Goal: Transaction & Acquisition: Book appointment/travel/reservation

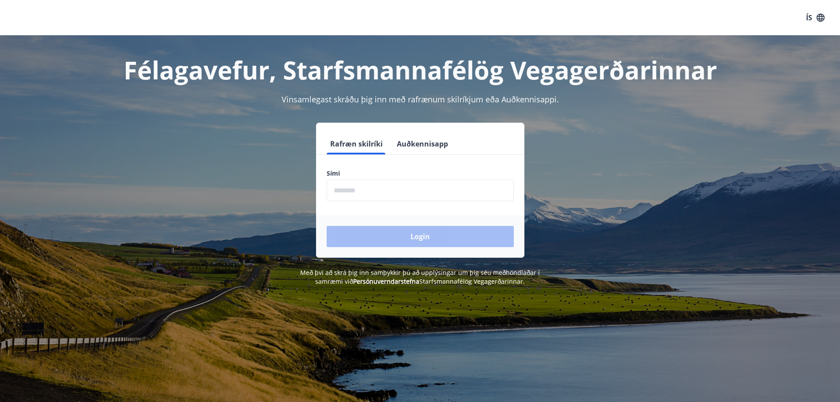
click at [437, 189] on input "phone" at bounding box center [420, 191] width 187 height 22
type input "********"
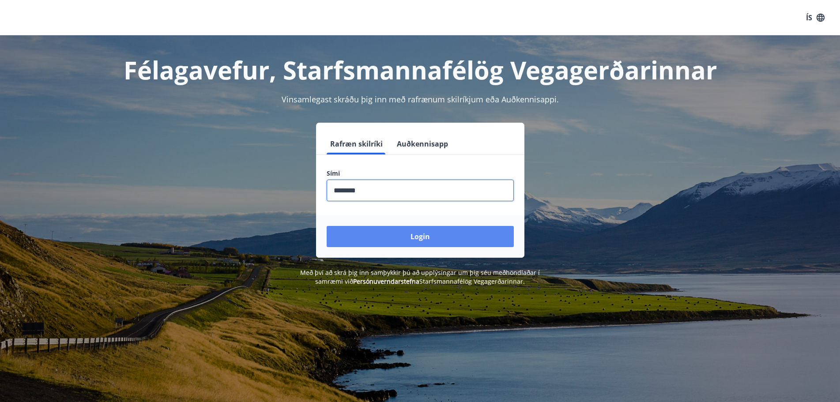
click at [403, 229] on button "Login" at bounding box center [420, 236] width 187 height 21
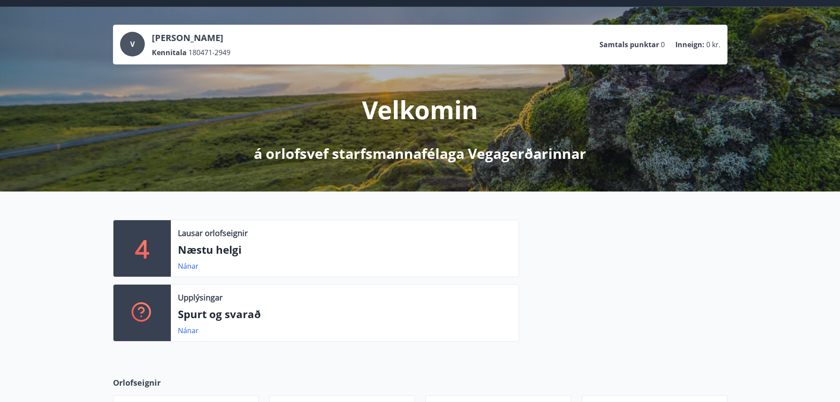
scroll to position [44, 0]
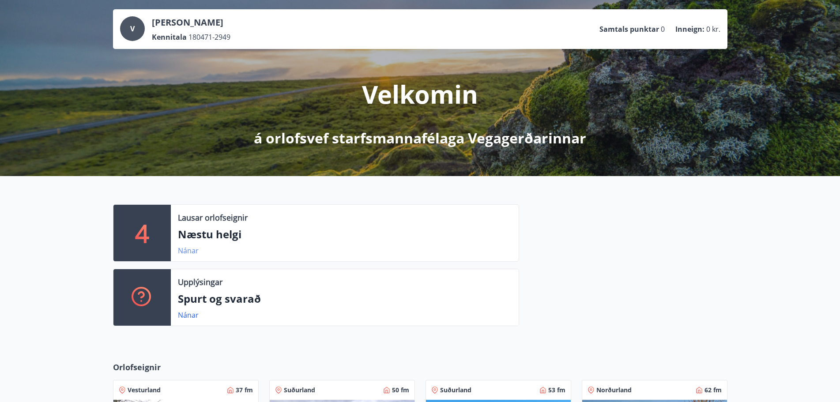
click at [193, 250] on link "Nánar" at bounding box center [188, 251] width 21 height 10
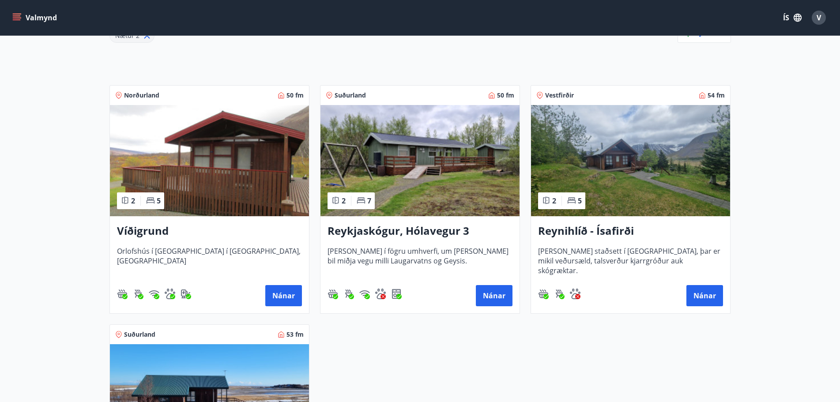
scroll to position [132, 0]
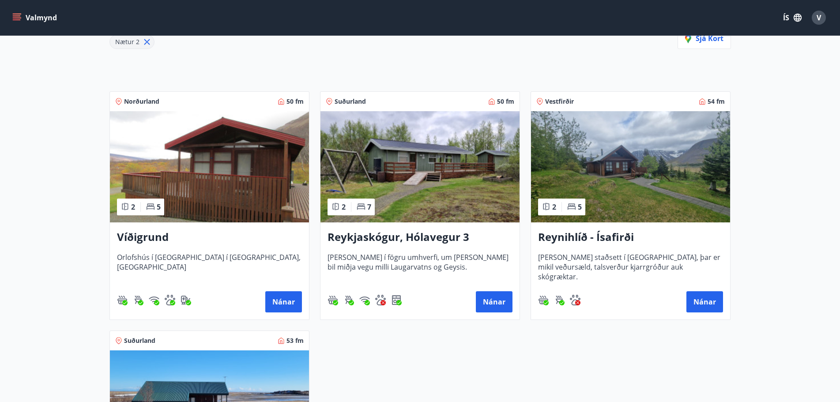
click at [151, 243] on h3 "Víðigrund" at bounding box center [209, 238] width 185 height 16
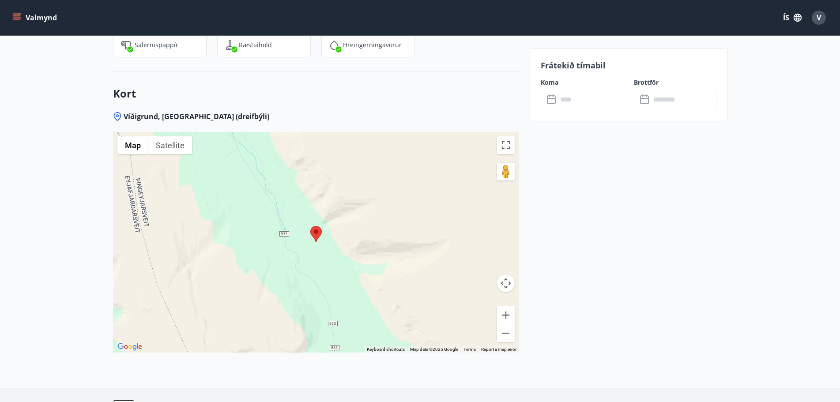
scroll to position [1436, 0]
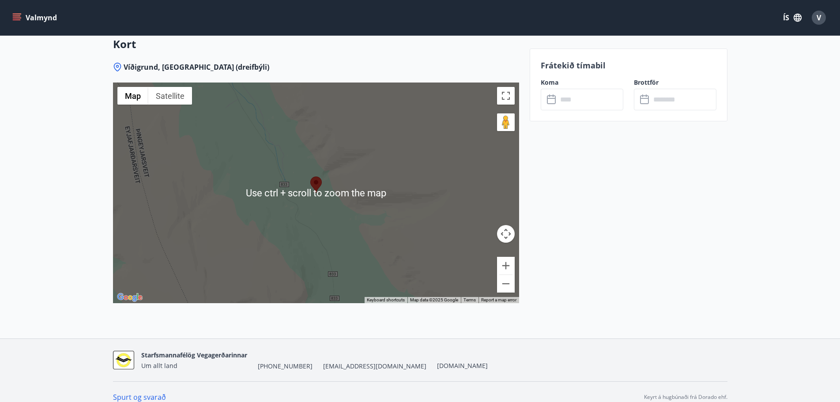
click at [315, 187] on div at bounding box center [316, 193] width 406 height 221
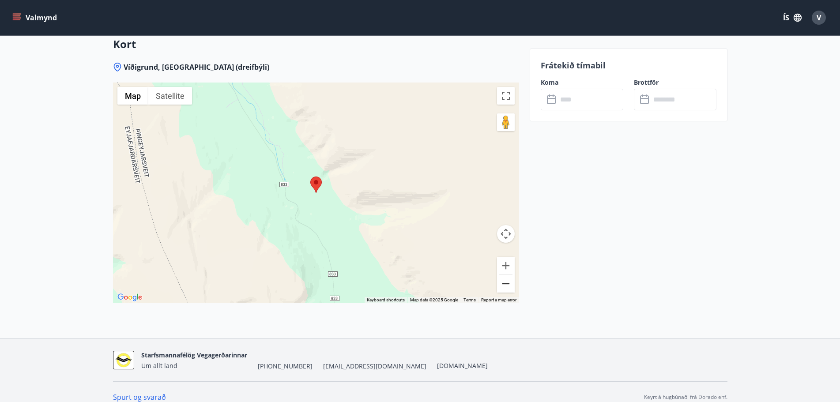
click at [509, 278] on button "Zoom out" at bounding box center [506, 284] width 18 height 18
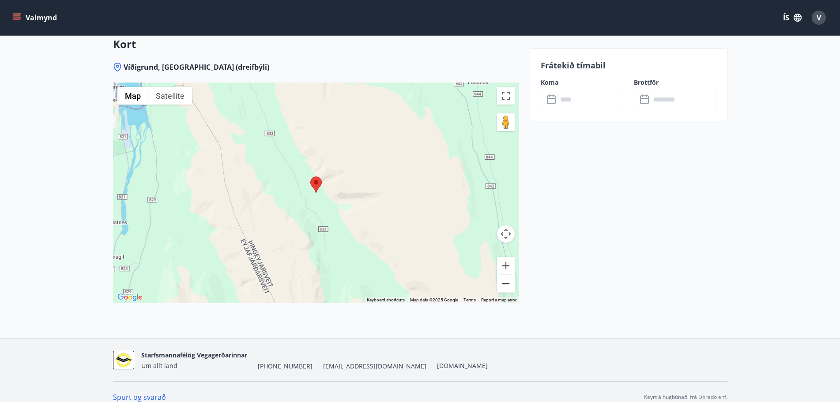
click at [509, 278] on button "Zoom out" at bounding box center [506, 284] width 18 height 18
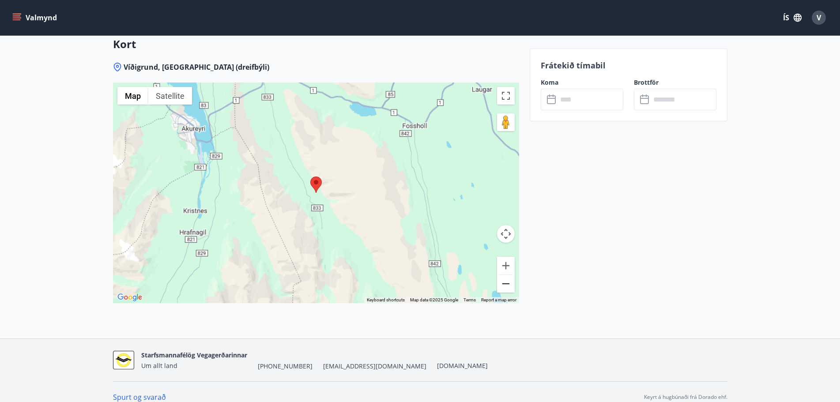
click at [509, 278] on button "Zoom out" at bounding box center [506, 284] width 18 height 18
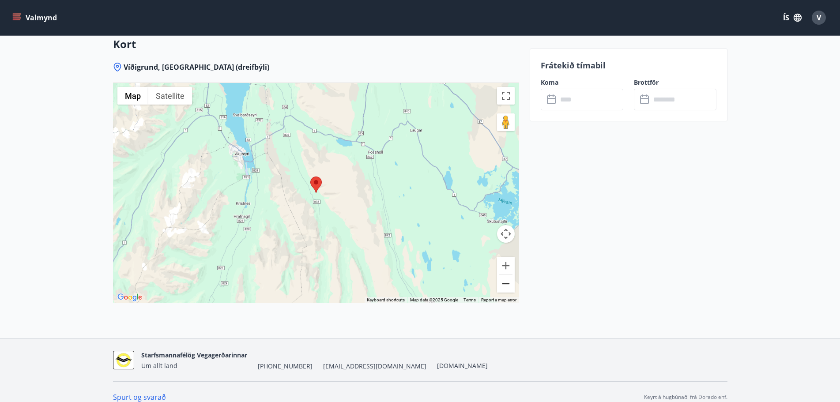
click at [509, 278] on button "Zoom out" at bounding box center [506, 284] width 18 height 18
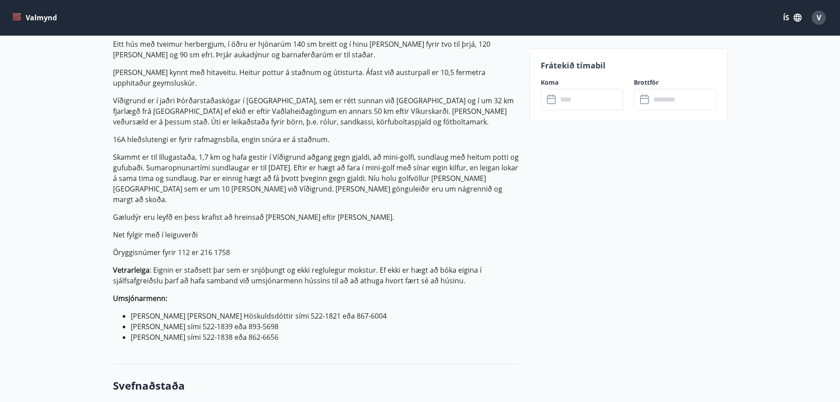
scroll to position [155, 0]
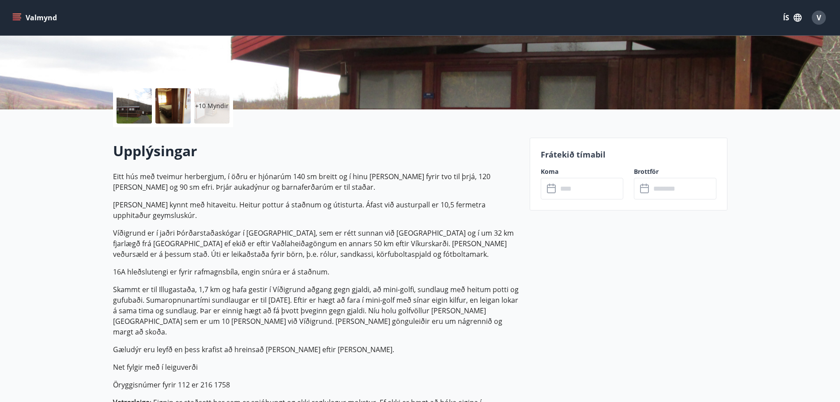
click at [266, 231] on p "Víðigrund er í jaðri Þórðarstaðaskógar í Fnjóskadal, sem er rétt sunnan við Vag…" at bounding box center [316, 244] width 406 height 32
copy p "Fnjóskadal"
click at [596, 196] on input "text" at bounding box center [591, 189] width 66 height 22
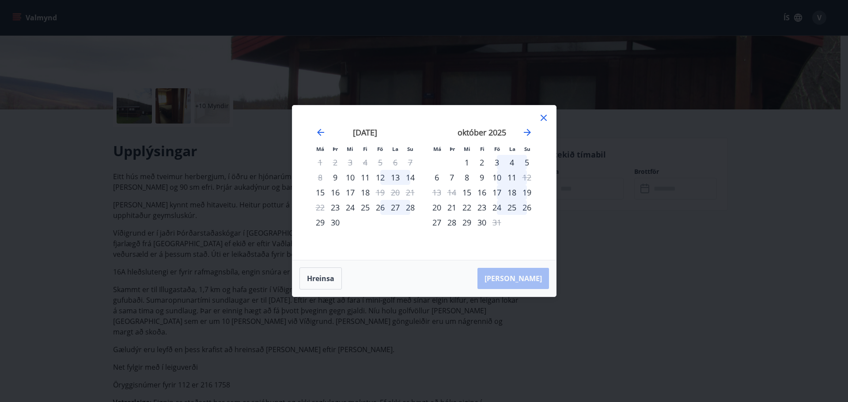
click at [380, 176] on div "12" at bounding box center [380, 177] width 15 height 15
click at [413, 177] on div "14" at bounding box center [410, 177] width 15 height 15
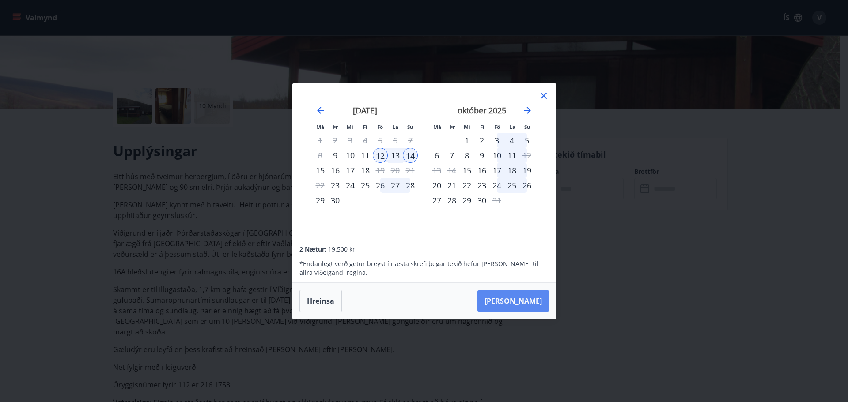
click at [531, 299] on button "Taka Frá" at bounding box center [513, 301] width 72 height 21
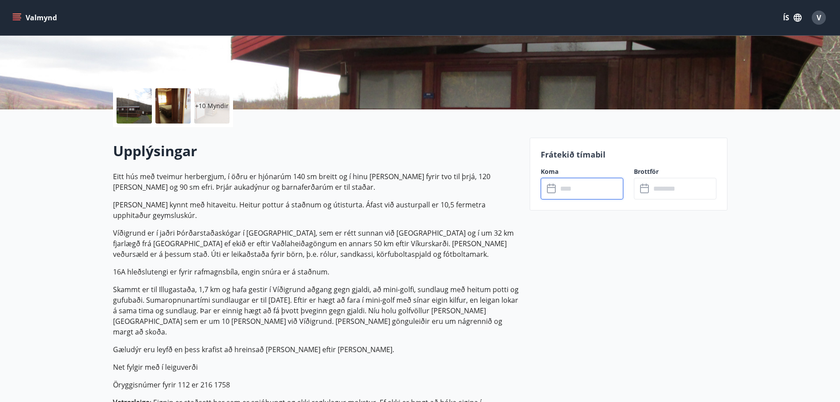
type input "******"
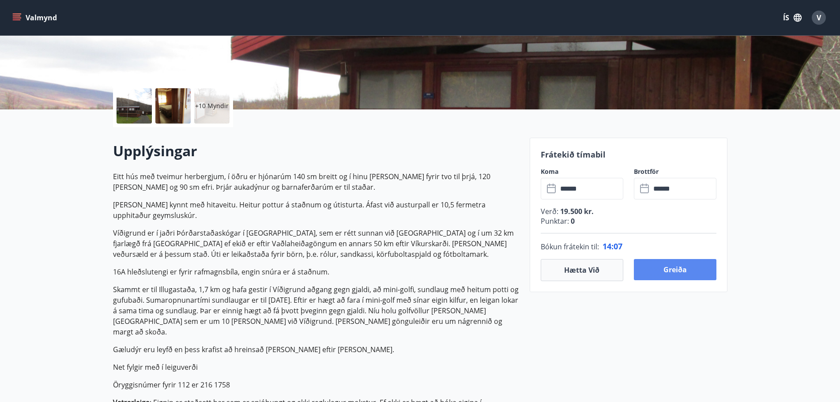
click at [670, 267] on button "Greiða" at bounding box center [675, 269] width 83 height 21
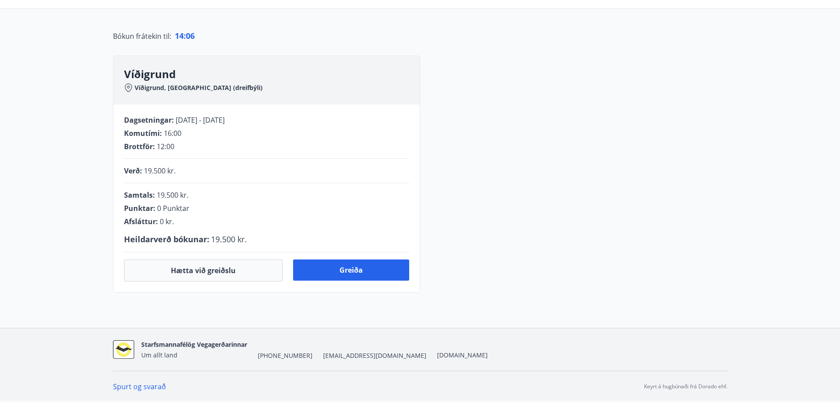
scroll to position [155, 0]
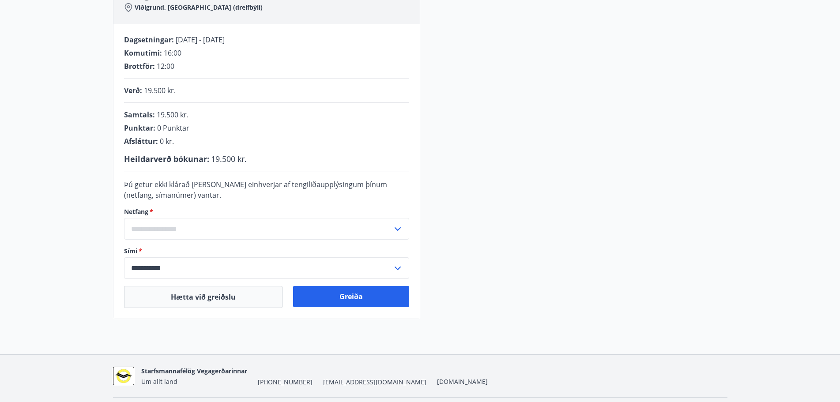
click at [310, 226] on input "text" at bounding box center [258, 229] width 269 height 22
click at [97, 197] on main "**********" at bounding box center [420, 99] width 840 height 439
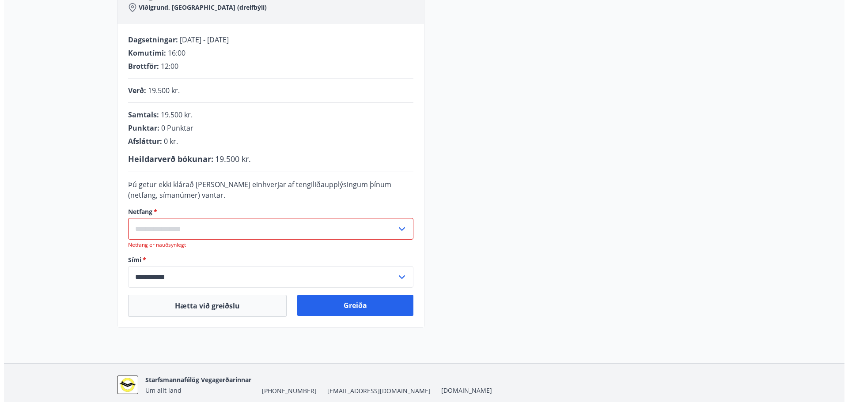
scroll to position [191, 0]
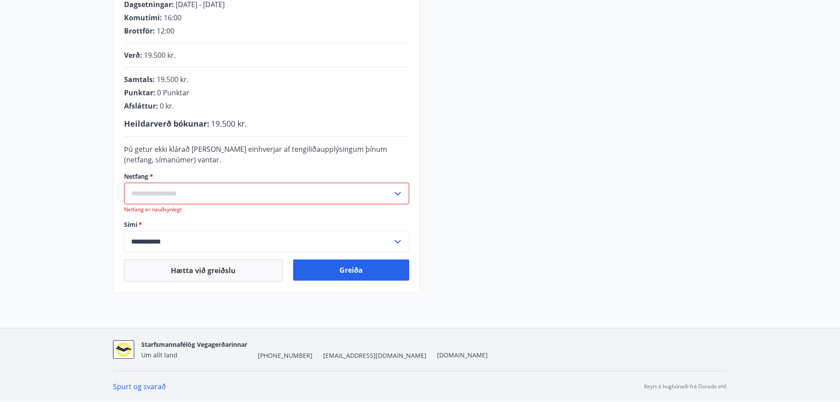
click at [189, 194] on input "text" at bounding box center [258, 194] width 269 height 22
click at [176, 216] on li "Skrá nýtt netfang" at bounding box center [267, 212] width 284 height 16
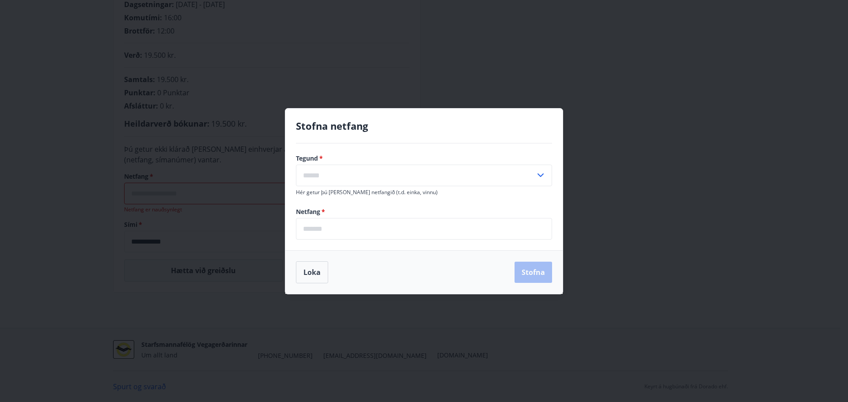
click at [352, 232] on input "email" at bounding box center [424, 229] width 256 height 22
type input "**********"
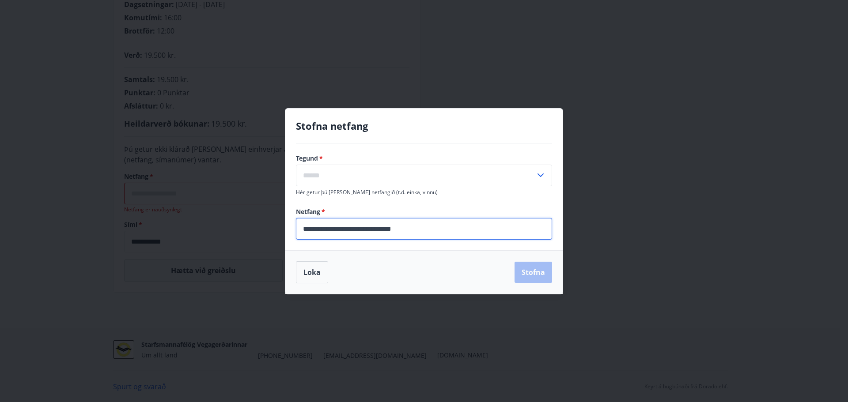
drag, startPoint x: 430, startPoint y: 232, endPoint x: 295, endPoint y: 228, distance: 135.7
click at [295, 228] on div "**********" at bounding box center [423, 197] width 277 height 107
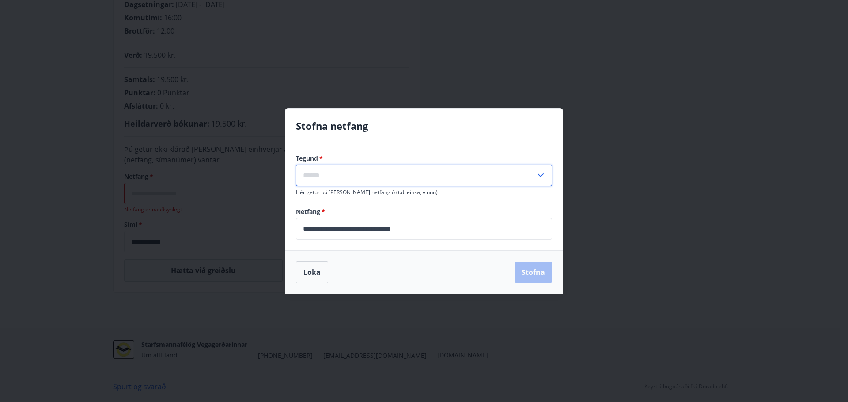
click at [430, 176] on input "text" at bounding box center [415, 176] width 239 height 22
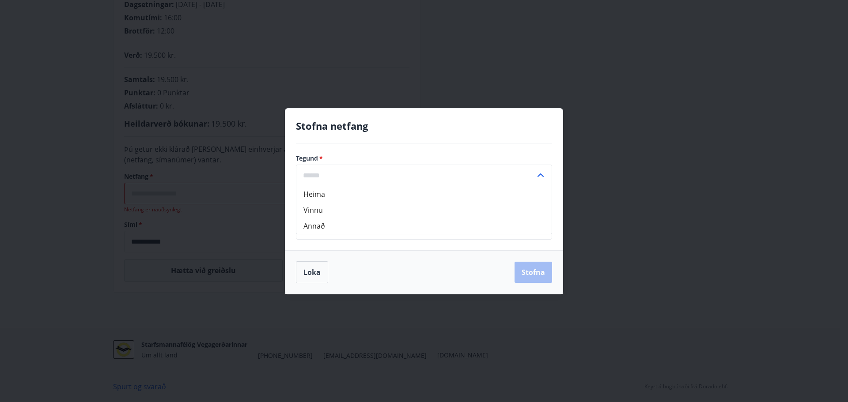
click at [320, 214] on li "Vinnu" at bounding box center [423, 210] width 255 height 16
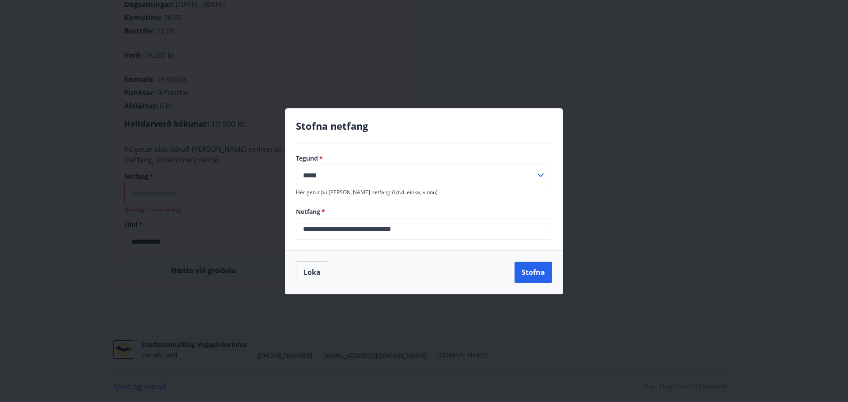
type input "*****"
click at [532, 271] on button "Stofna" at bounding box center [534, 272] width 38 height 21
type input "**********"
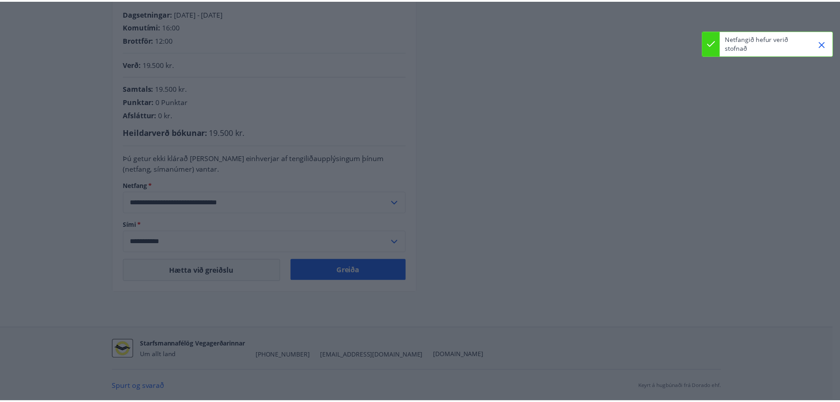
scroll to position [182, 0]
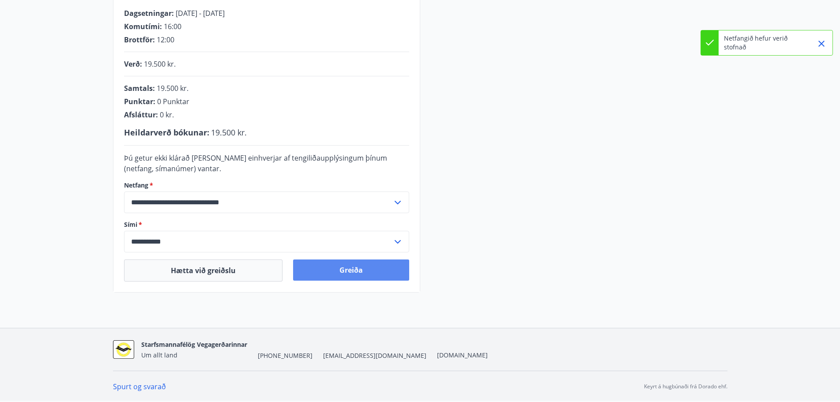
click at [360, 267] on button "Greiða" at bounding box center [351, 270] width 116 height 21
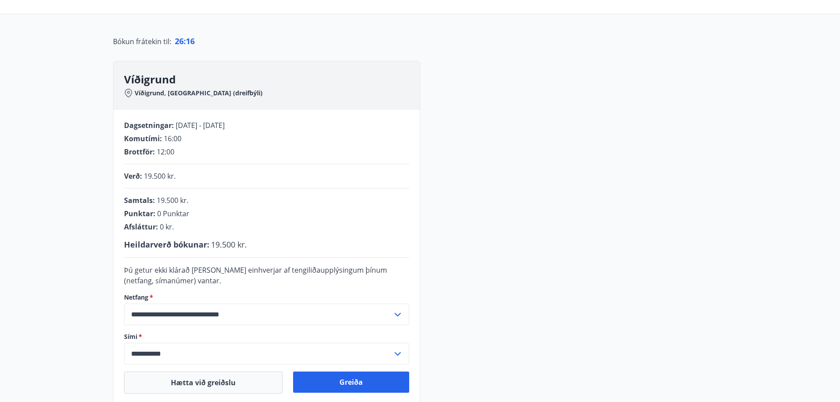
scroll to position [177, 0]
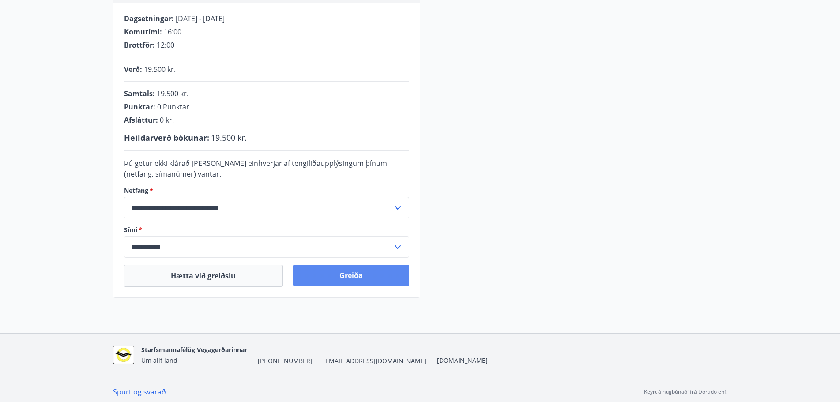
click at [358, 276] on button "Greiða" at bounding box center [351, 275] width 116 height 21
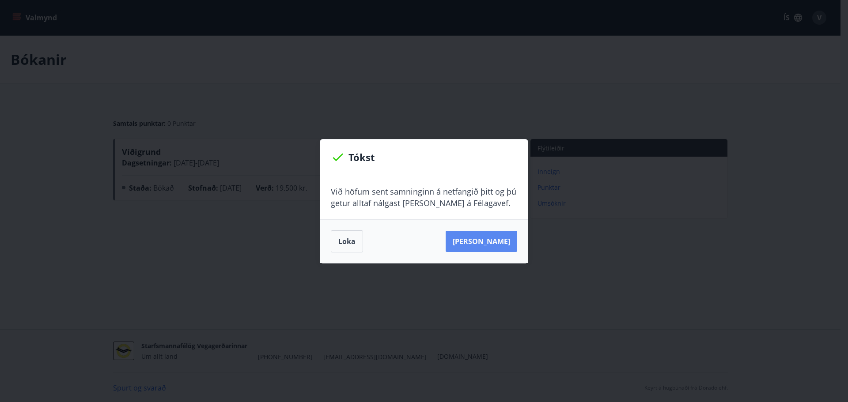
click at [492, 244] on button "Sjá samning" at bounding box center [482, 241] width 72 height 21
click at [344, 245] on button "Loka" at bounding box center [347, 242] width 32 height 22
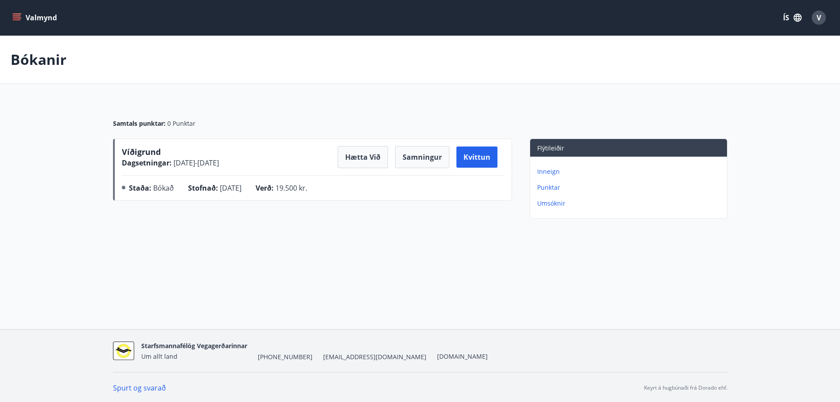
click at [36, 19] on button "Valmynd" at bounding box center [36, 18] width 50 height 16
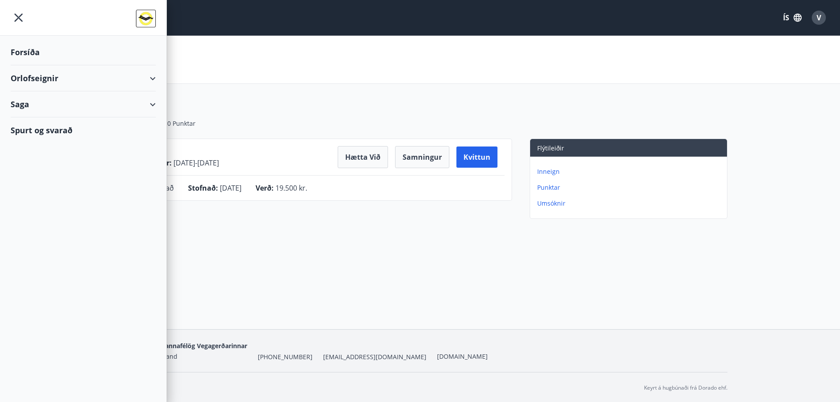
click at [27, 56] on div "Forsíða" at bounding box center [83, 52] width 145 height 26
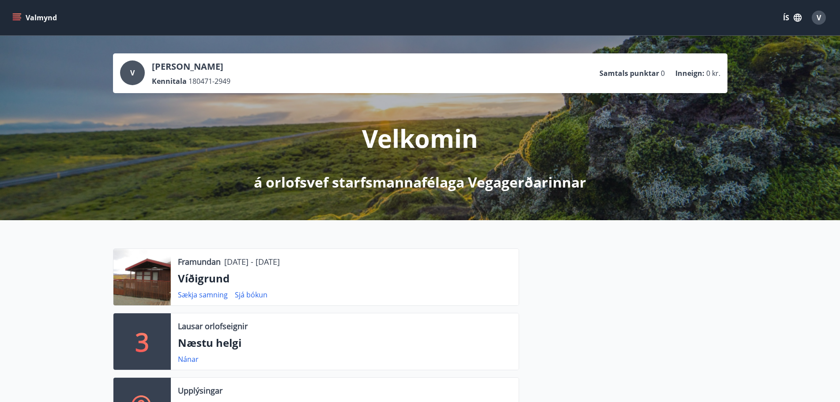
click at [25, 15] on button "Valmynd" at bounding box center [36, 18] width 50 height 16
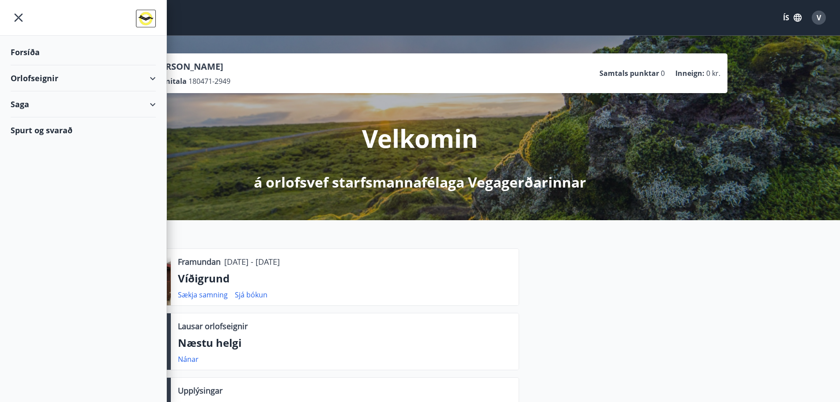
click at [43, 80] on div "Orlofseignir" at bounding box center [83, 78] width 145 height 26
click at [41, 103] on div "Framboð" at bounding box center [83, 100] width 131 height 19
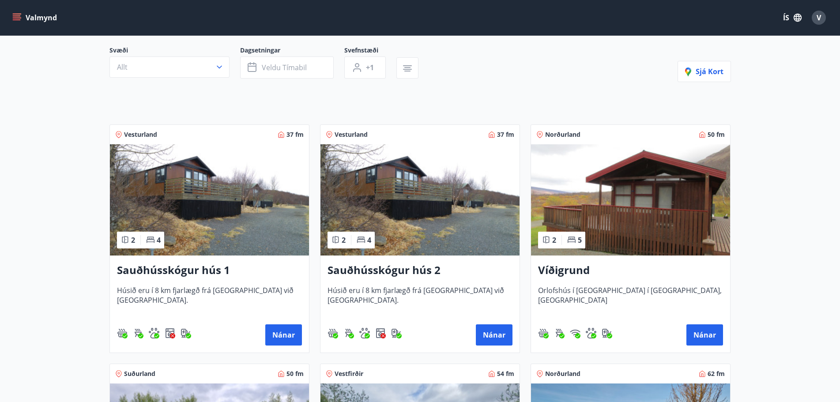
scroll to position [177, 0]
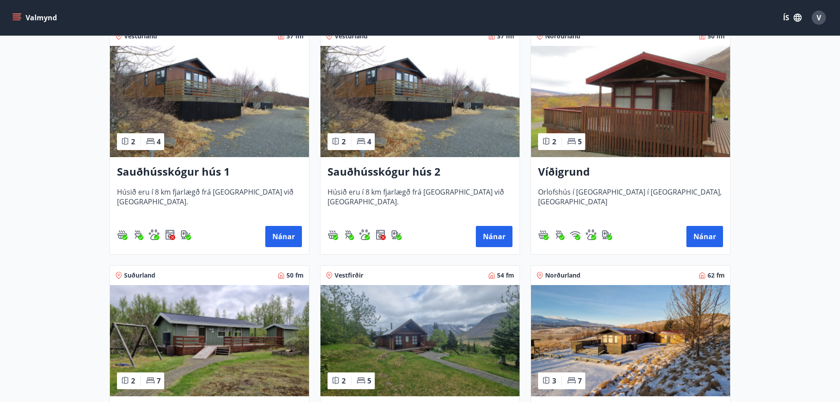
click at [628, 123] on img at bounding box center [630, 101] width 199 height 111
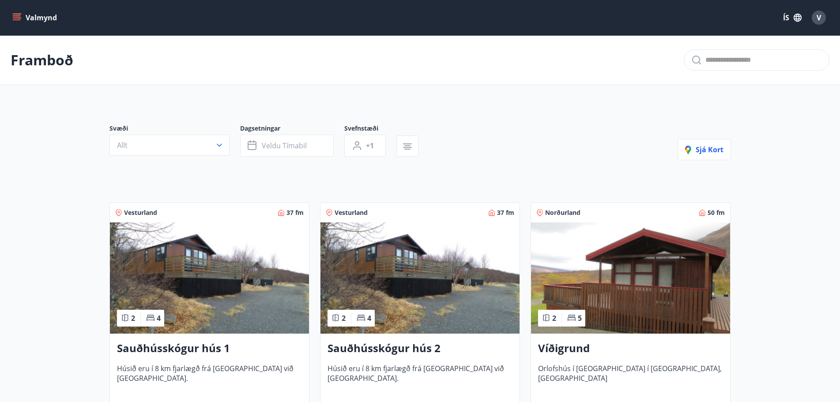
click at [35, 61] on p "Framboð" at bounding box center [42, 59] width 63 height 19
click at [17, 18] on icon "menu" at bounding box center [18, 17] width 10 height 1
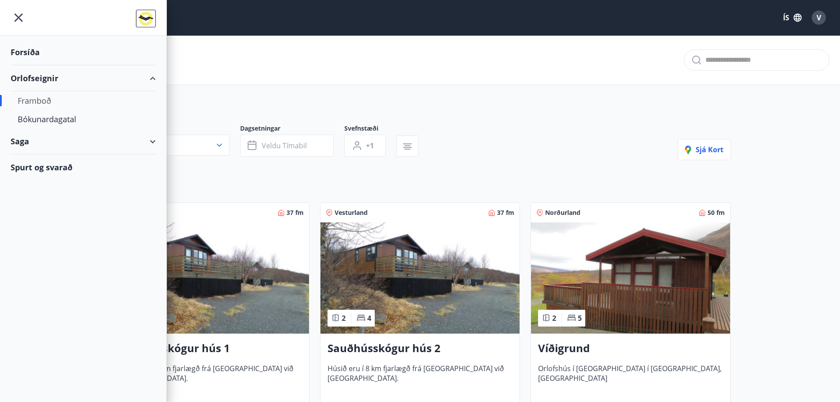
click at [41, 52] on div "Forsíða" at bounding box center [83, 52] width 145 height 26
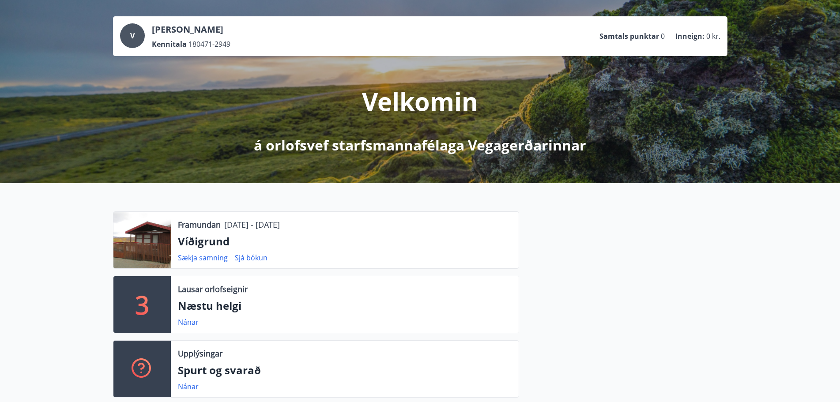
scroll to position [88, 0]
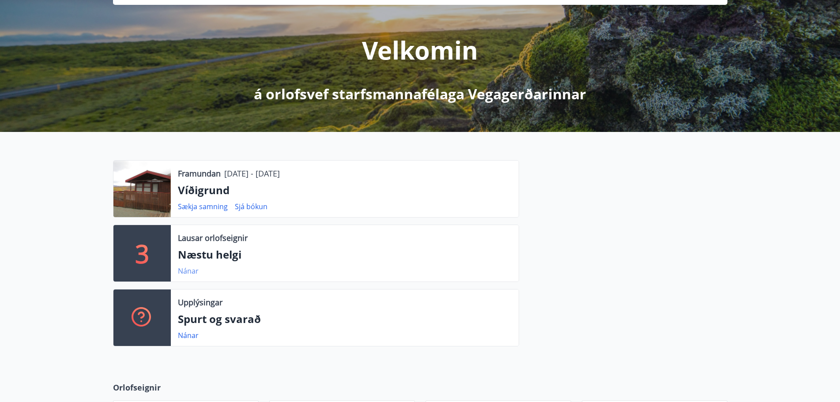
click at [184, 273] on link "Nánar" at bounding box center [188, 271] width 21 height 10
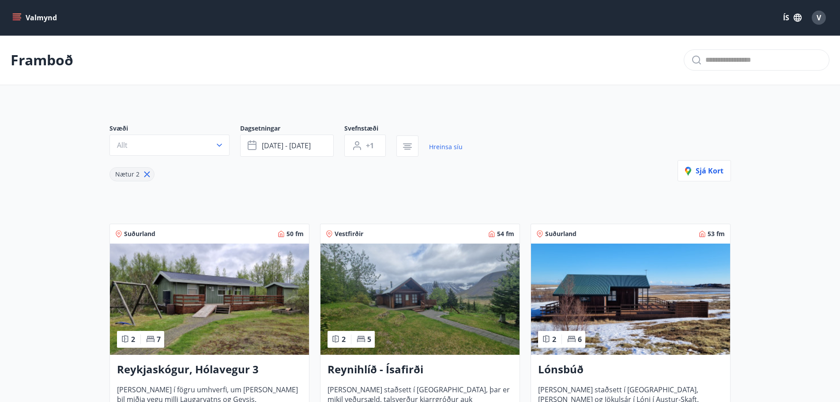
click at [34, 67] on p "Framboð" at bounding box center [42, 59] width 63 height 19
click at [814, 20] on div "V" at bounding box center [819, 18] width 14 height 14
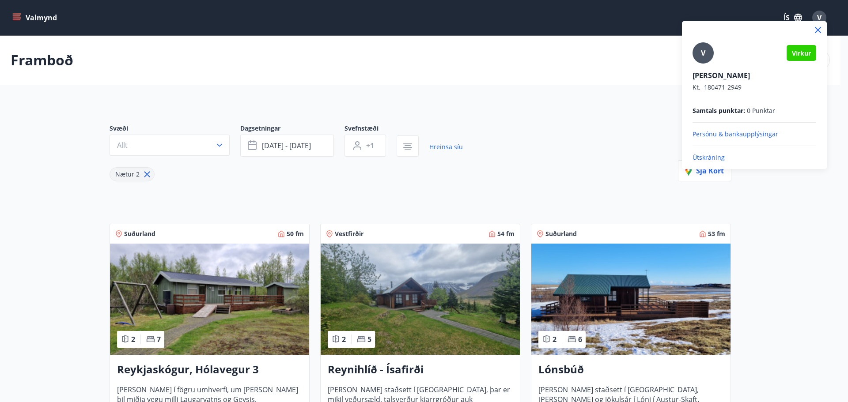
click at [711, 158] on p "Útskráning" at bounding box center [755, 157] width 124 height 9
